Goal: Task Accomplishment & Management: Complete application form

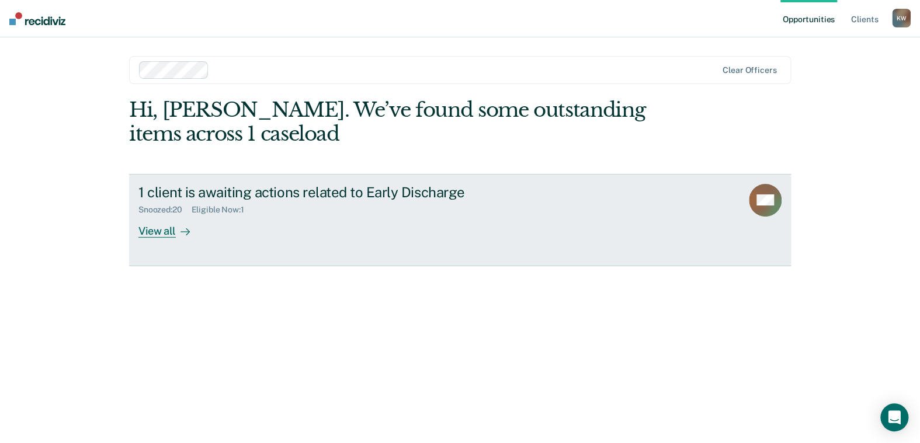
click at [161, 231] on div "View all" at bounding box center [170, 226] width 65 height 23
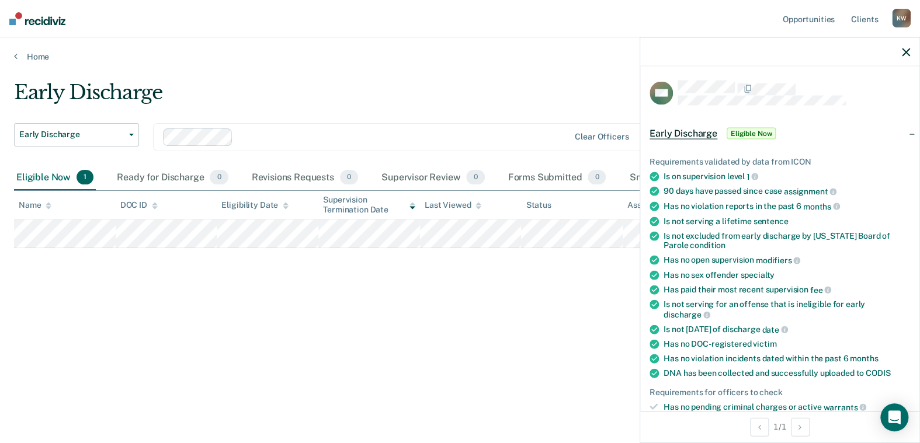
click at [761, 132] on span "Eligible Now" at bounding box center [751, 133] width 50 height 12
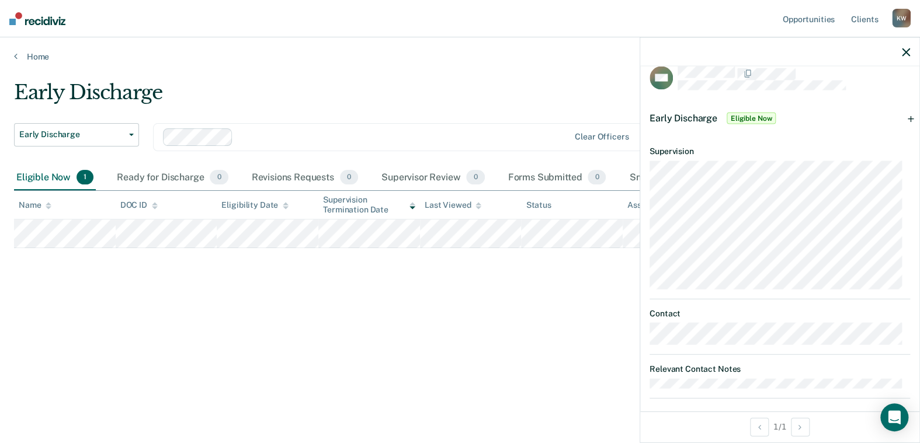
scroll to position [23, 0]
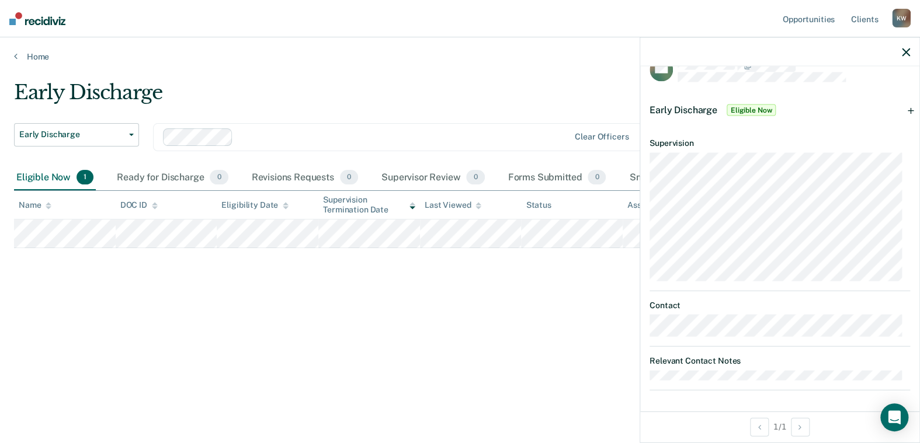
click at [679, 109] on span "Early Discharge" at bounding box center [683, 109] width 68 height 11
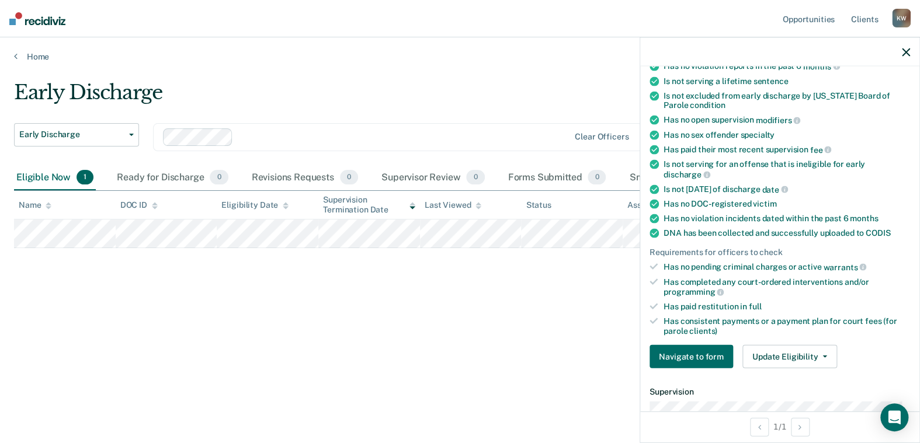
scroll to position [199, 0]
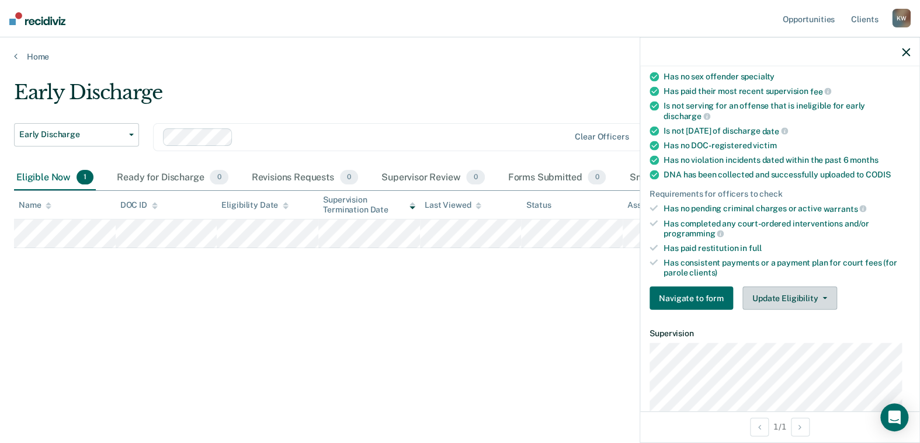
click at [822, 297] on icon "button" at bounding box center [824, 298] width 5 height 2
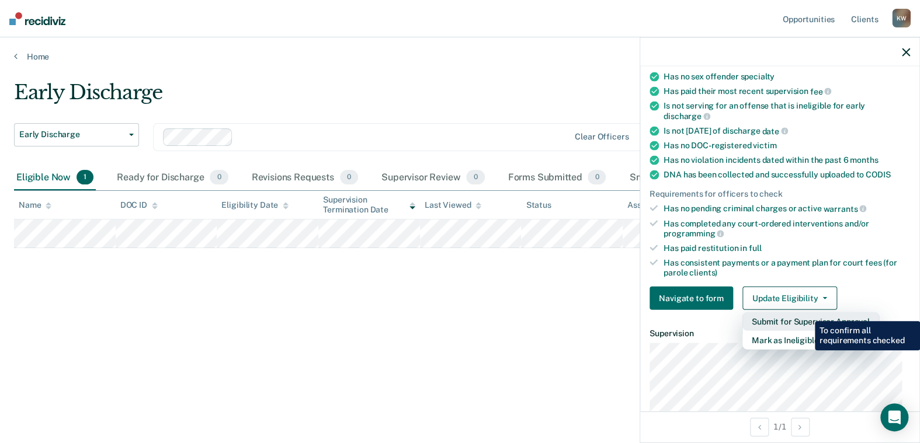
click at [806, 312] on button "Submit for Supervisor Approval" at bounding box center [810, 321] width 137 height 19
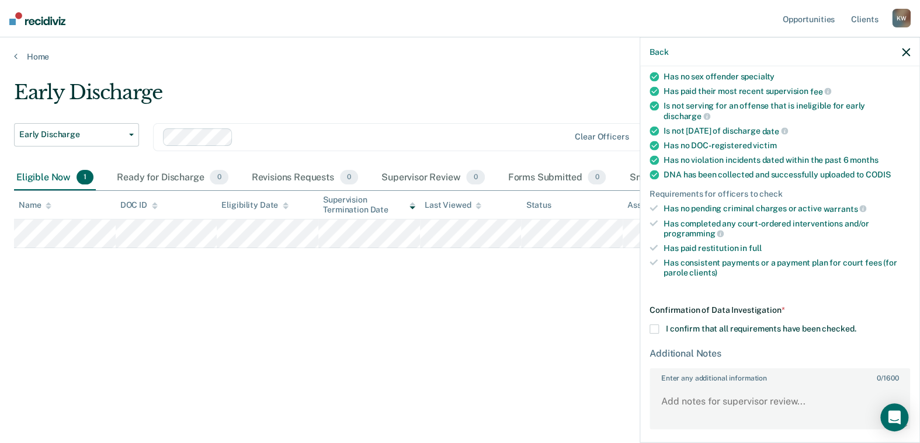
click at [907, 51] on icon "button" at bounding box center [905, 52] width 8 height 8
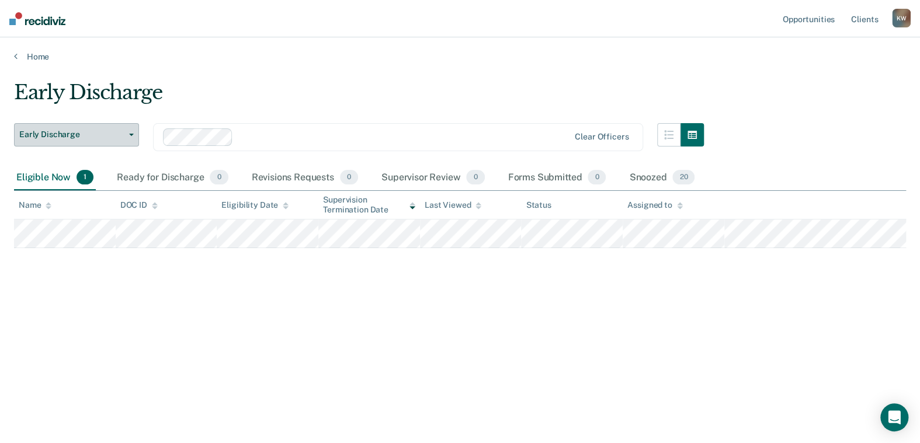
click at [131, 134] on icon "button" at bounding box center [131, 135] width 5 height 2
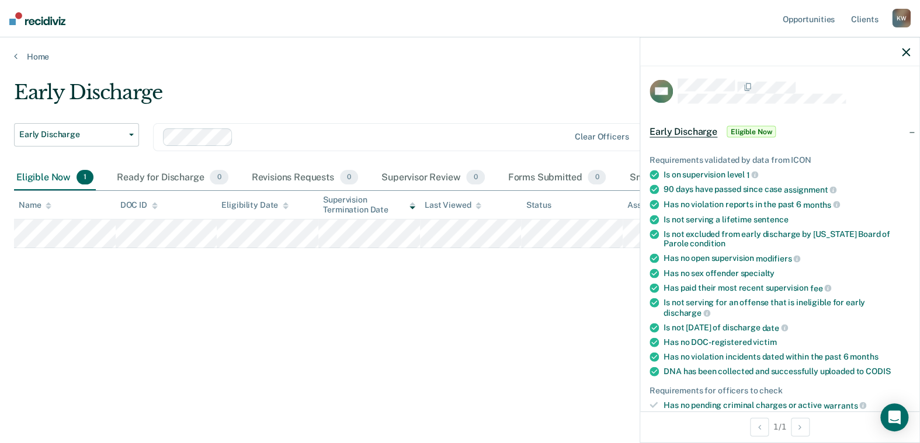
scroll to position [0, 0]
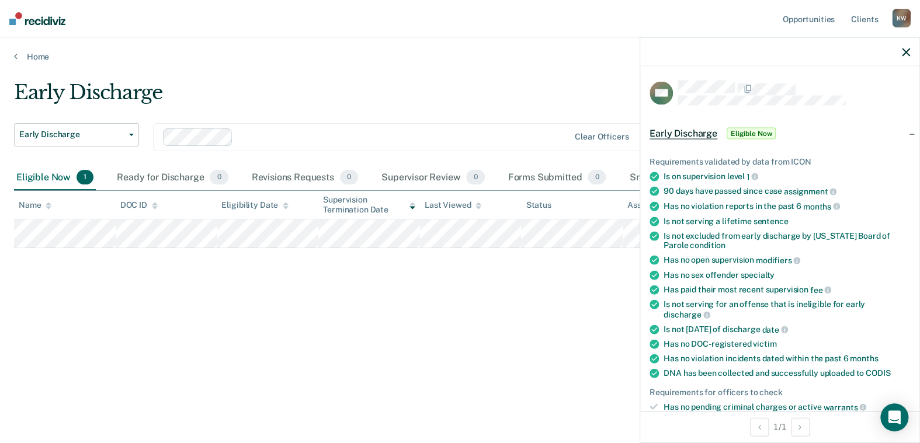
click at [690, 130] on span "Early Discharge" at bounding box center [683, 133] width 68 height 12
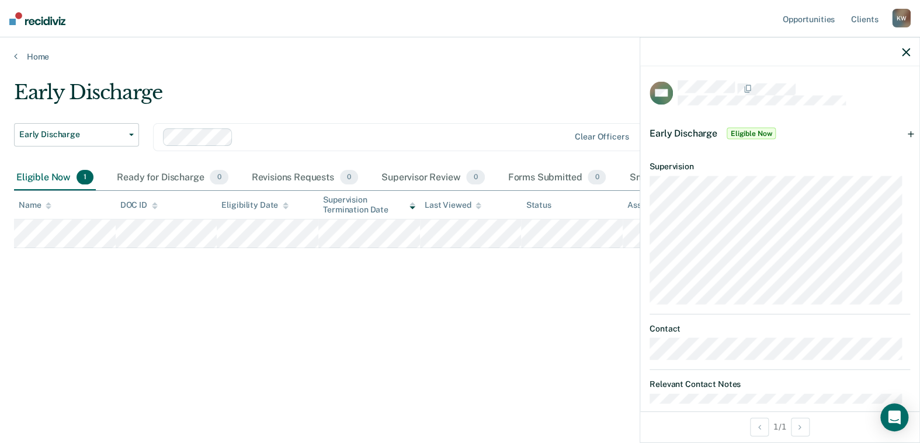
click at [331, 81] on div "Early Discharge" at bounding box center [359, 97] width 690 height 33
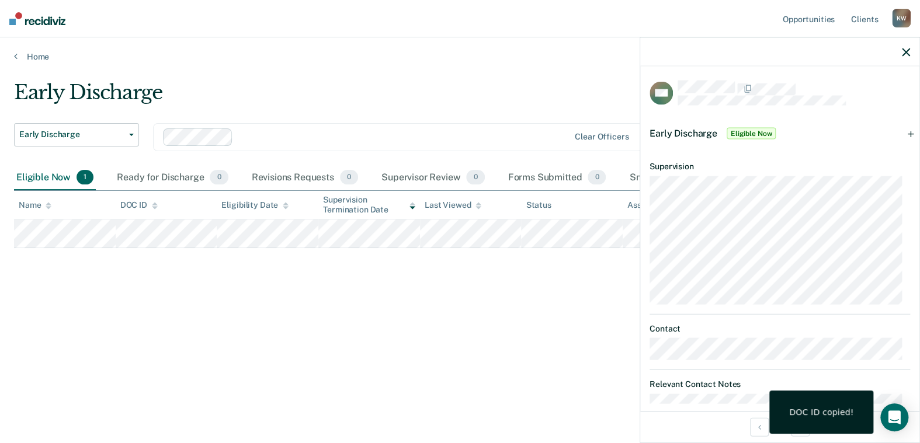
click at [206, 283] on div "Early Discharge Early Discharge Early Discharge Clear officers Eligible Now 1 R…" at bounding box center [460, 218] width 892 height 275
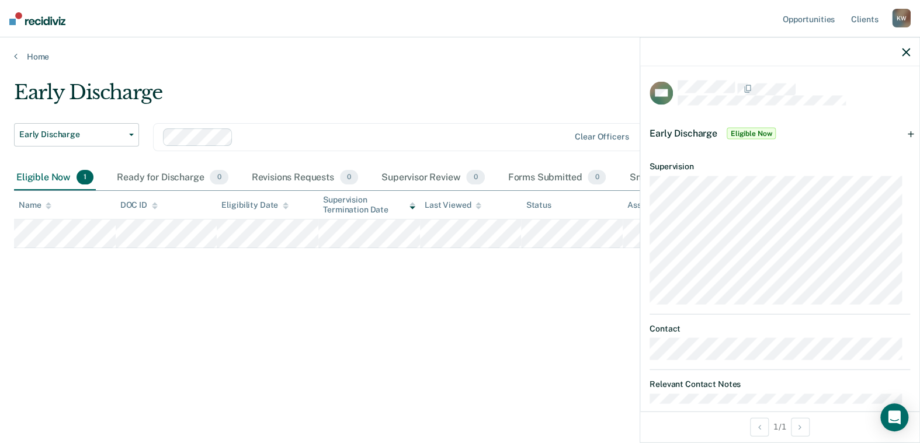
click at [907, 50] on icon "button" at bounding box center [905, 52] width 8 height 8
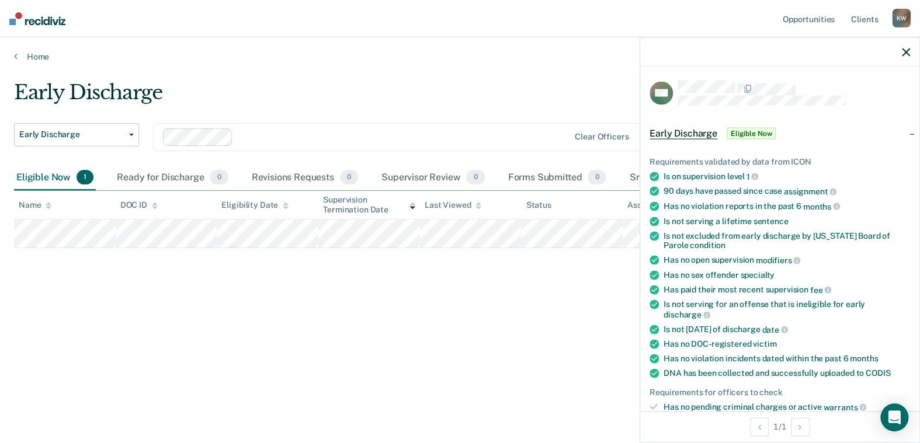
click at [553, 280] on div "Early Discharge Early Discharge Early Discharge Clear officers Eligible Now 1 R…" at bounding box center [460, 218] width 892 height 275
click at [911, 50] on div at bounding box center [779, 51] width 279 height 29
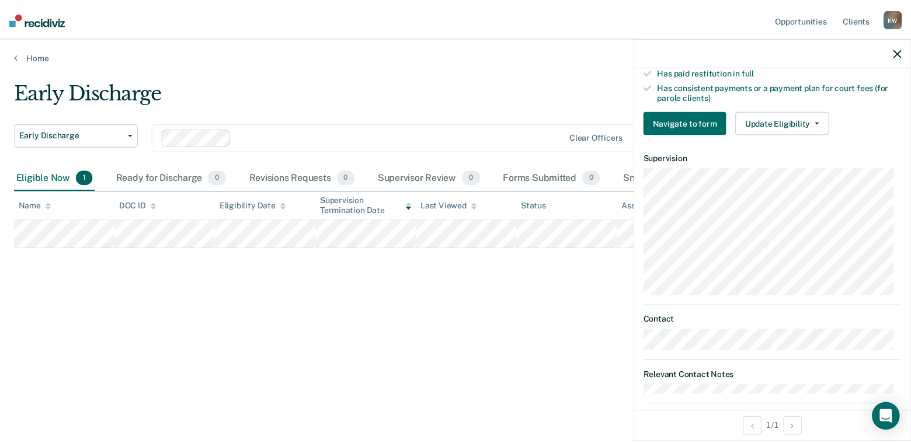
scroll to position [386, 0]
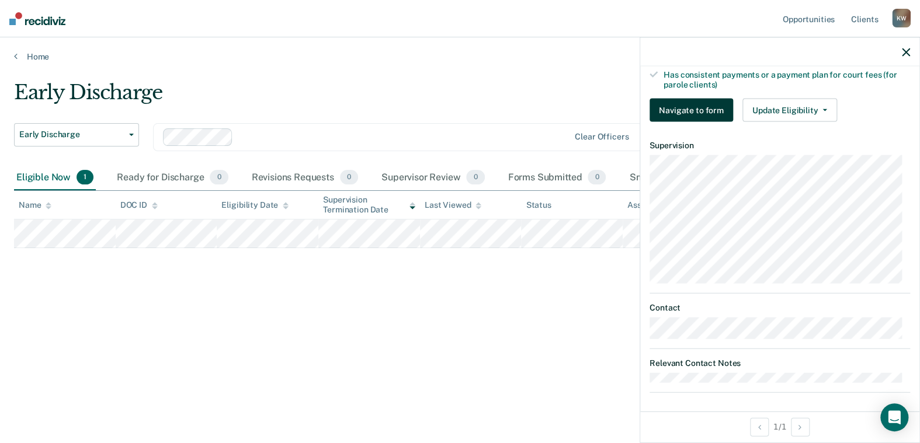
click at [688, 106] on button "Navigate to form" at bounding box center [690, 110] width 83 height 23
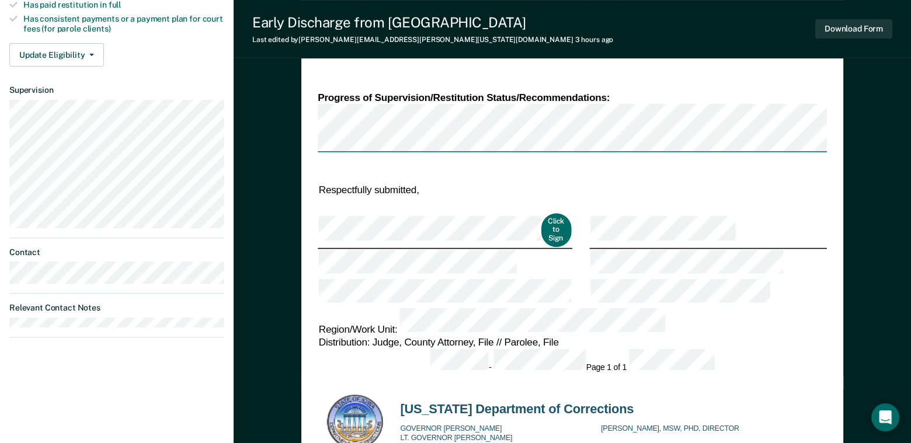
scroll to position [467, 0]
click at [542, 213] on button "Click to Sign" at bounding box center [556, 229] width 30 height 33
click at [544, 213] on button "Click to Sign" at bounding box center [556, 229] width 30 height 33
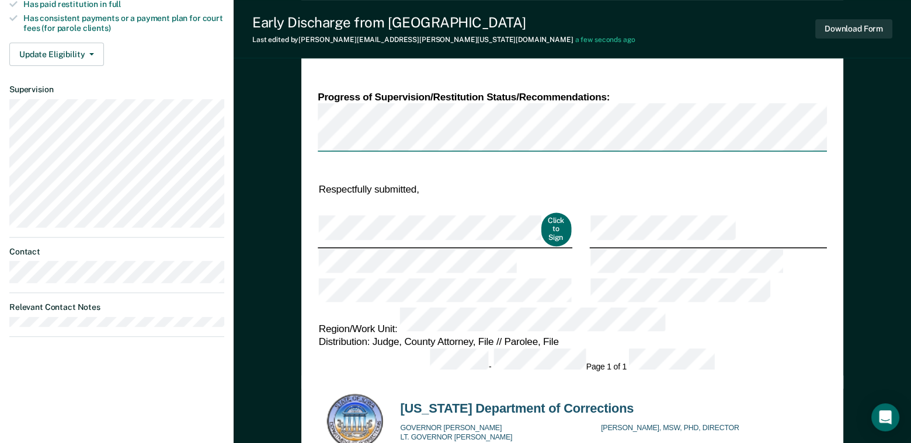
click at [590, 212] on div "DEPARTMENT OF CORRECTIONS CBC DISCHARGE REPORT Date: ICON #: NAME: CITIZENSHIP …" at bounding box center [572, 9] width 509 height 726
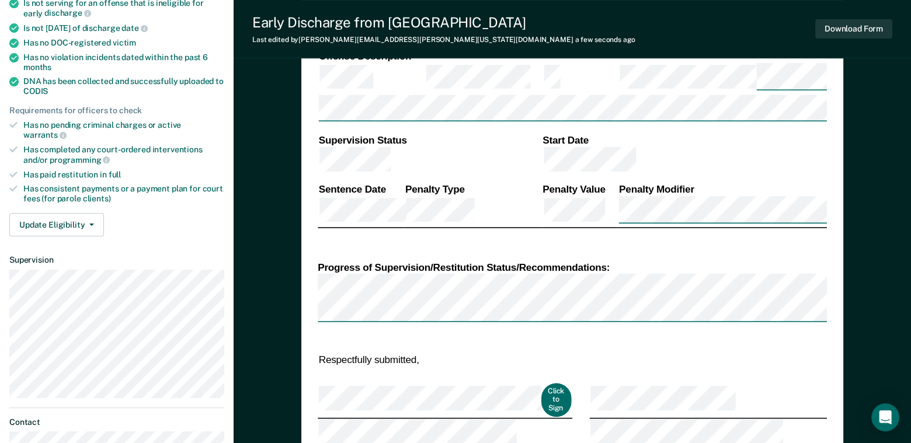
scroll to position [292, 0]
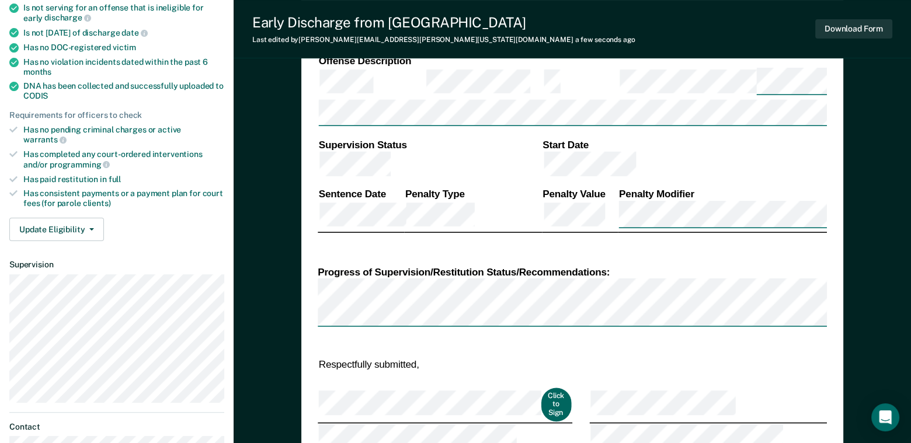
click at [541, 388] on button "Click to Sign" at bounding box center [556, 404] width 30 height 33
click at [544, 388] on button "Click to Sign" at bounding box center [556, 404] width 30 height 33
click at [549, 388] on button "Click to Sign" at bounding box center [556, 404] width 30 height 33
type textarea "x"
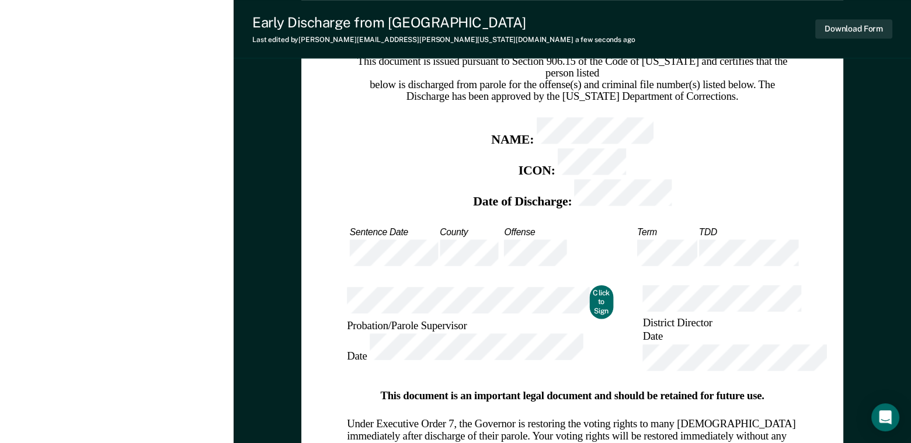
scroll to position [1162, 0]
